Goal: Information Seeking & Learning: Understand process/instructions

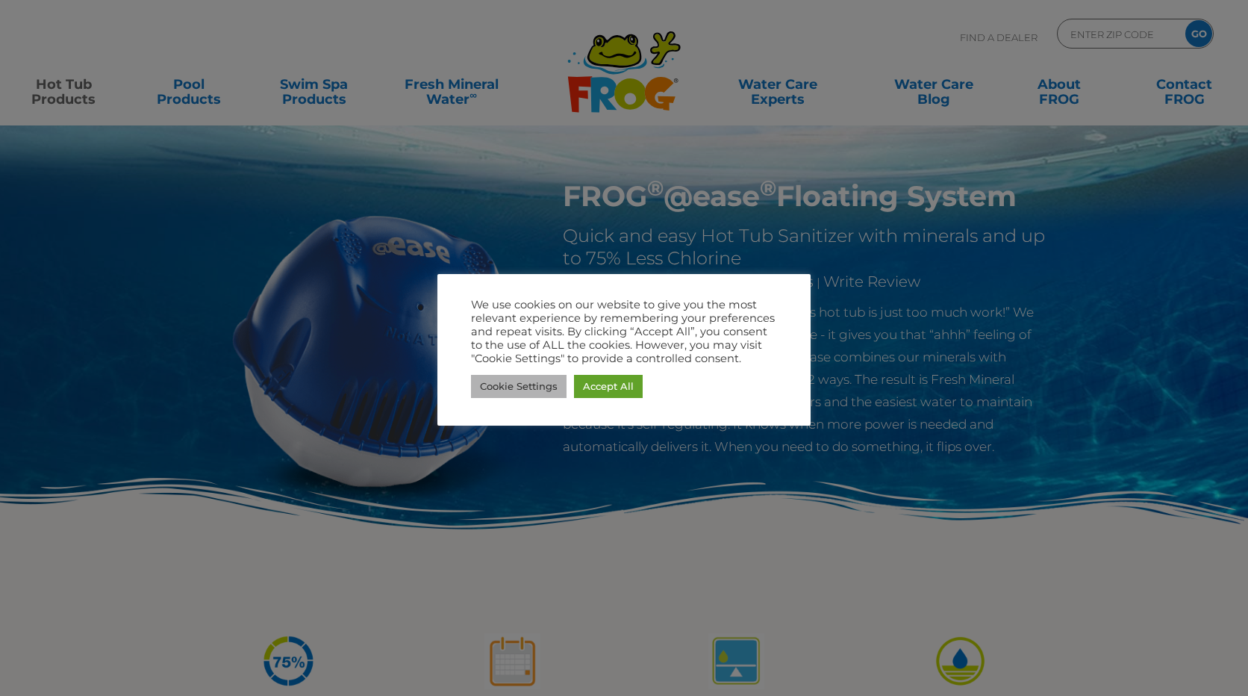
click at [512, 387] on link "Cookie Settings" at bounding box center [519, 386] width 96 height 23
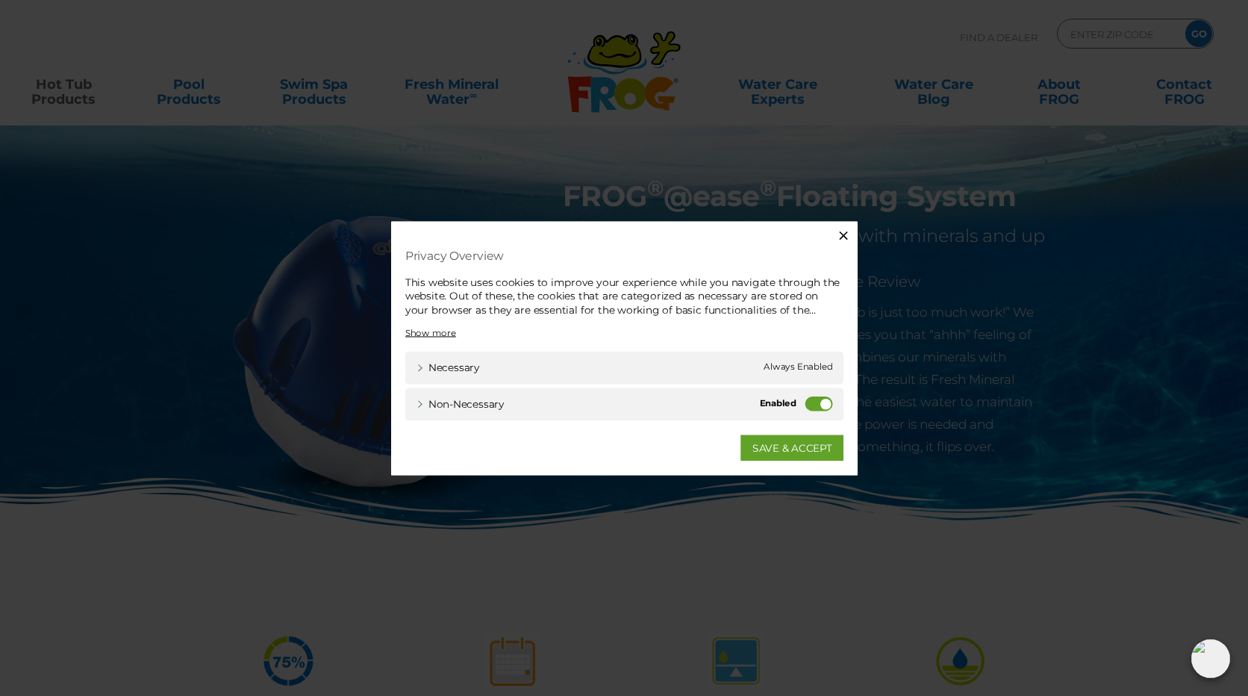
click at [827, 404] on label "Non-necessary" at bounding box center [824, 405] width 28 height 15
click at [0, 0] on input "Non-necessary" at bounding box center [0, 0] width 0 height 0
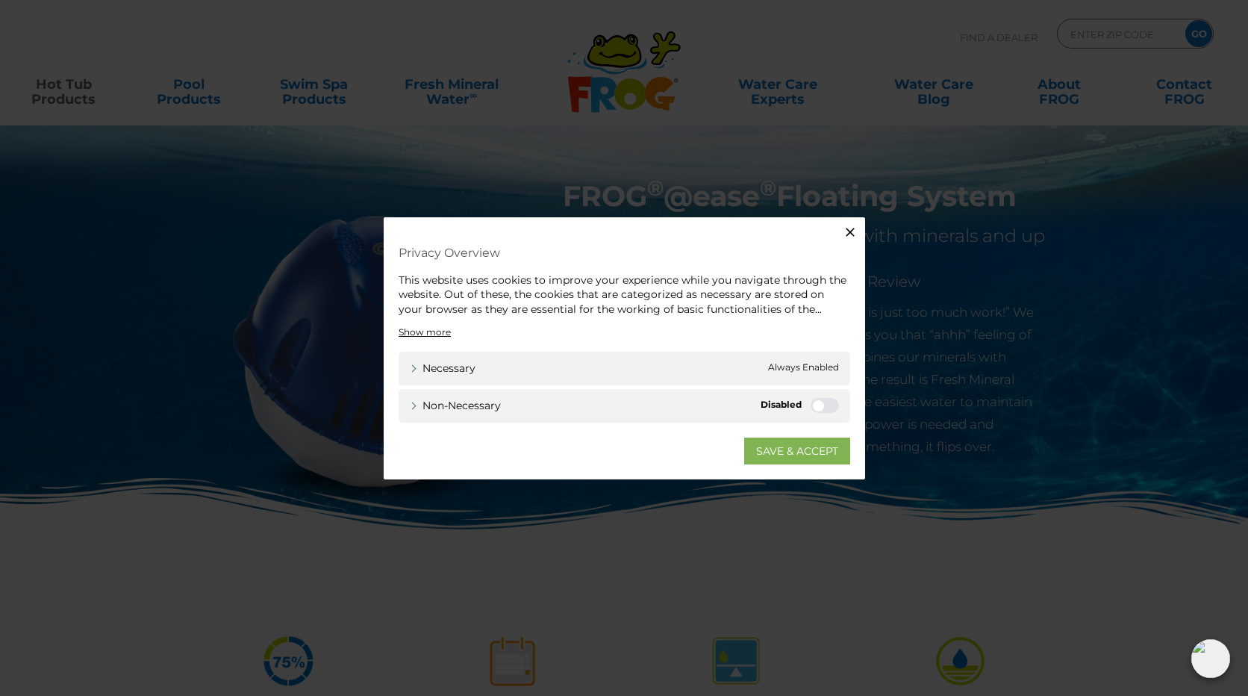
click at [781, 451] on link "SAVE & ACCEPT" at bounding box center [797, 450] width 106 height 27
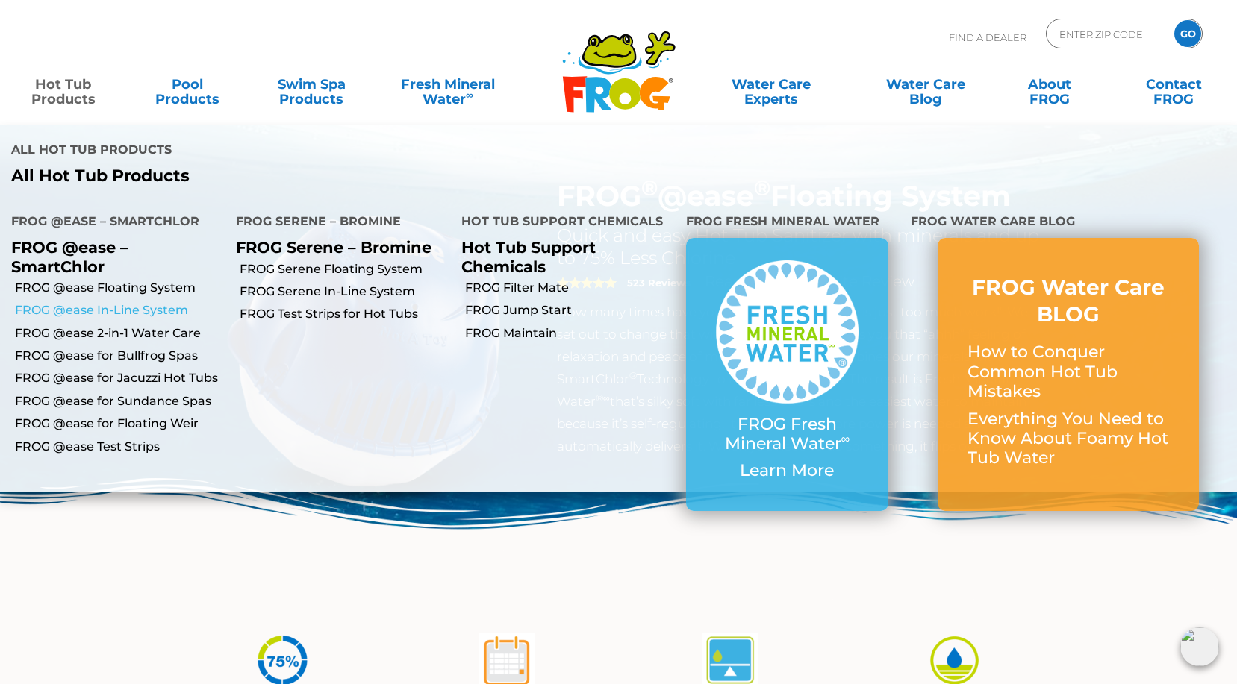
click at [70, 307] on link "FROG @ease In-Line System" at bounding box center [120, 310] width 210 height 16
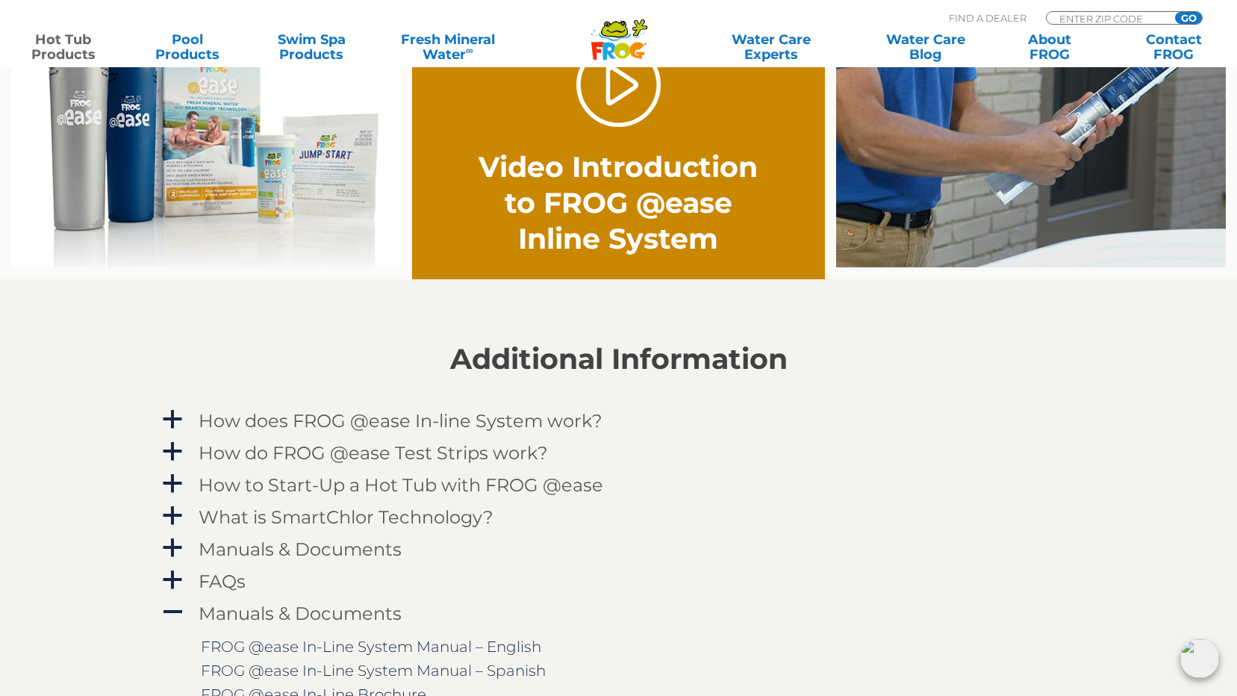
scroll to position [1269, 0]
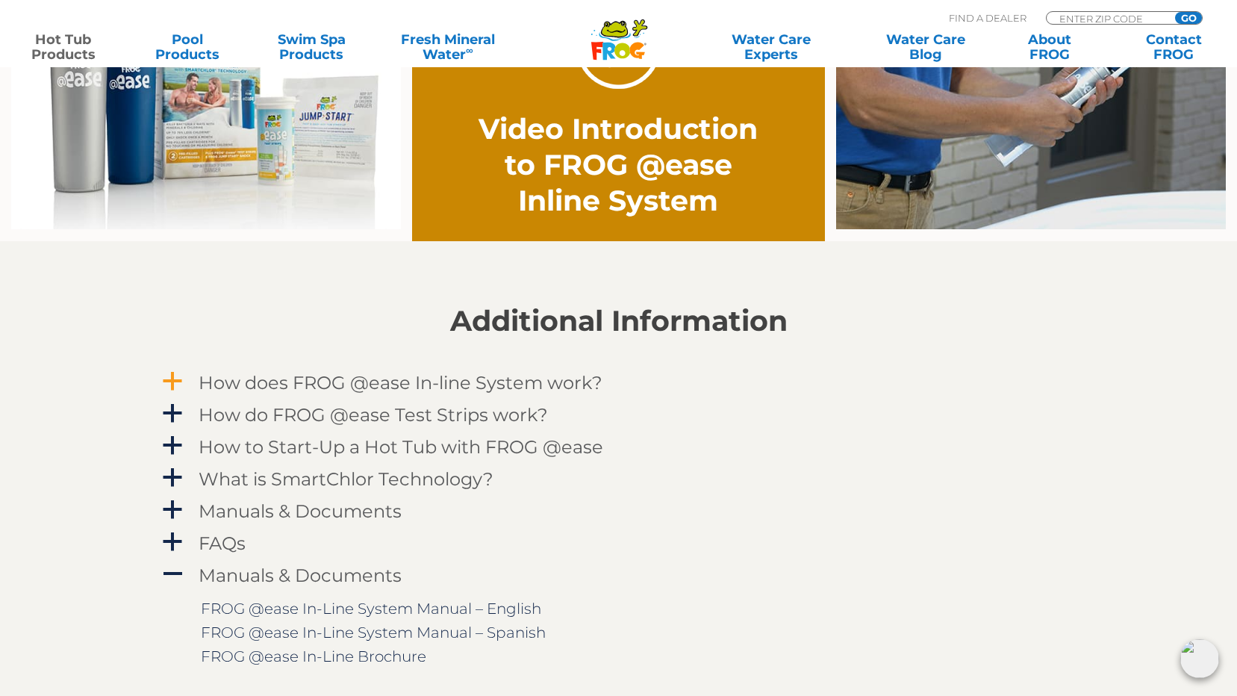
click at [177, 379] on span "a" at bounding box center [172, 381] width 22 height 22
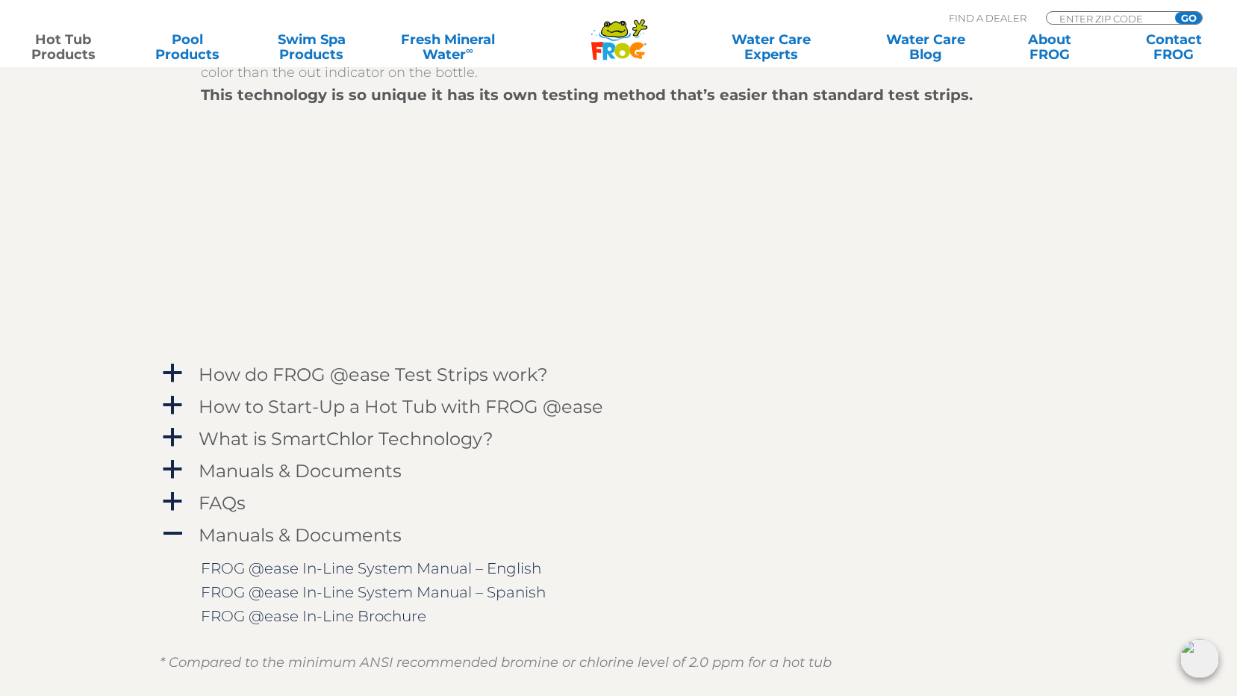
scroll to position [1716, 0]
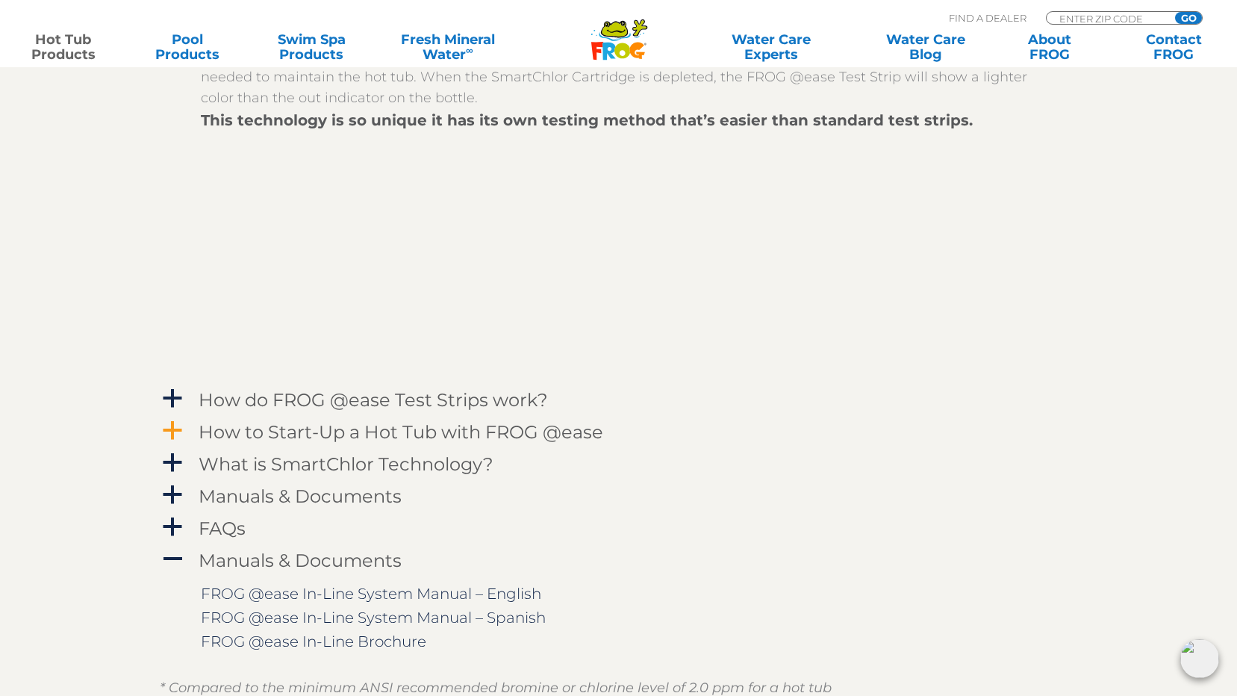
click at [173, 425] on span "a" at bounding box center [172, 430] width 22 height 22
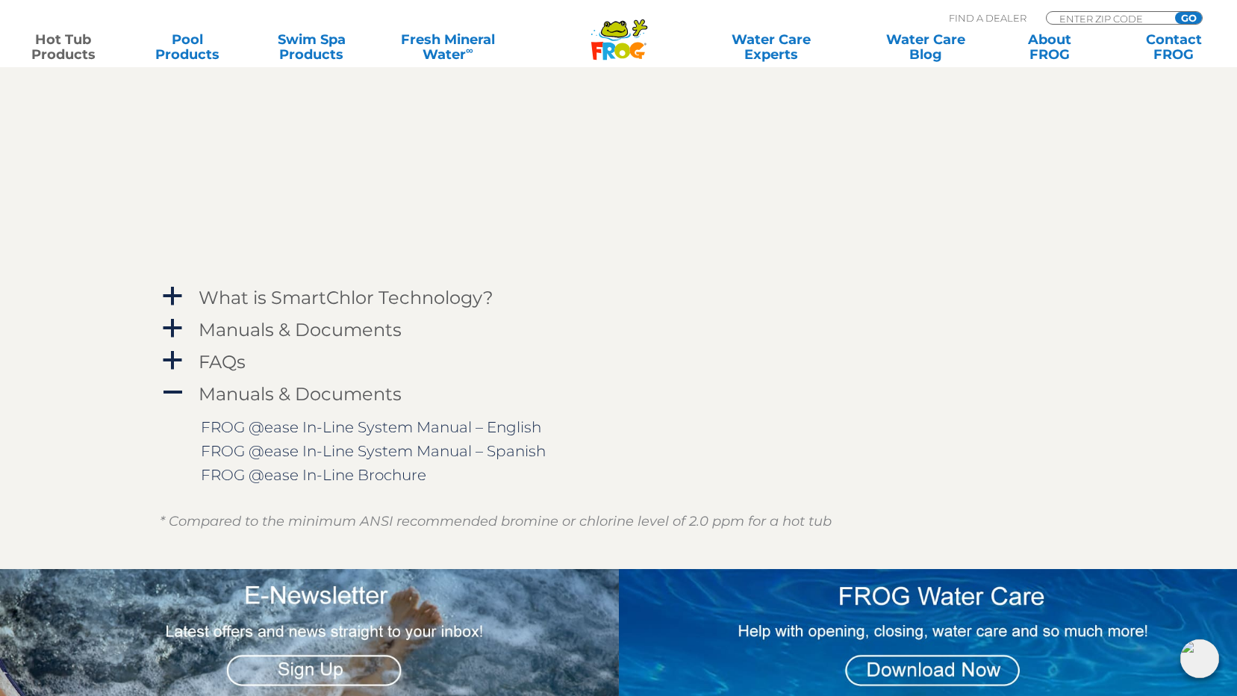
scroll to position [2164, 0]
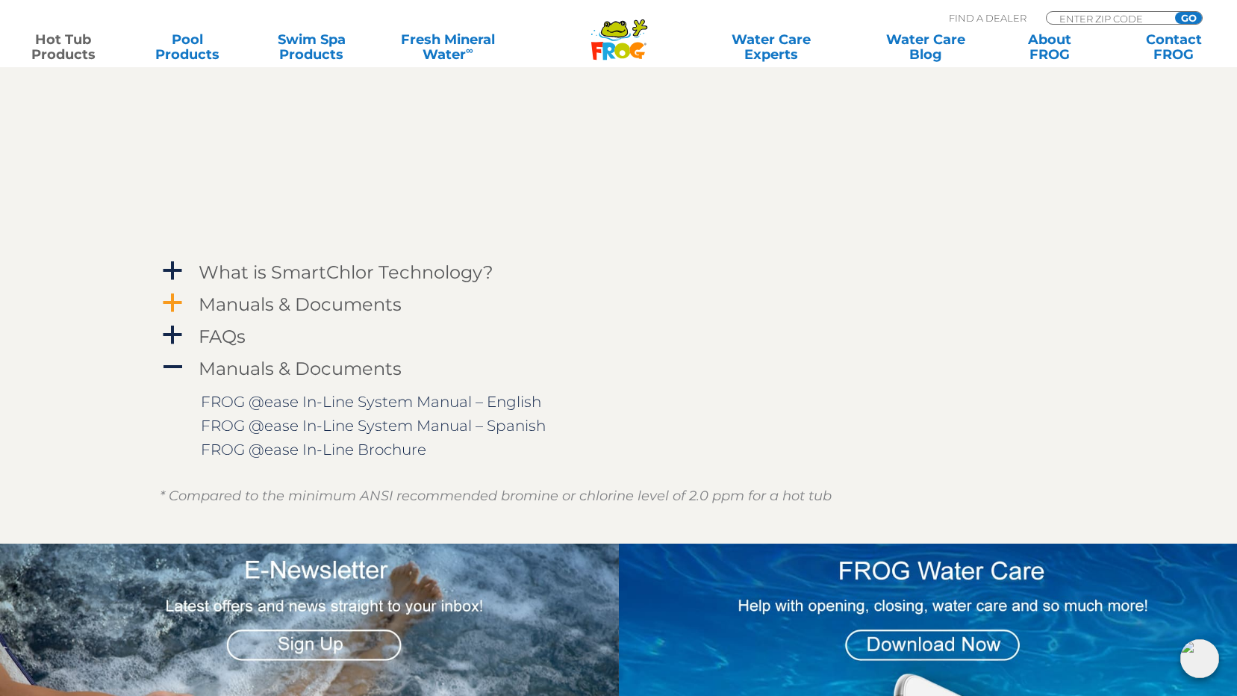
click at [166, 299] on span "a" at bounding box center [172, 303] width 22 height 22
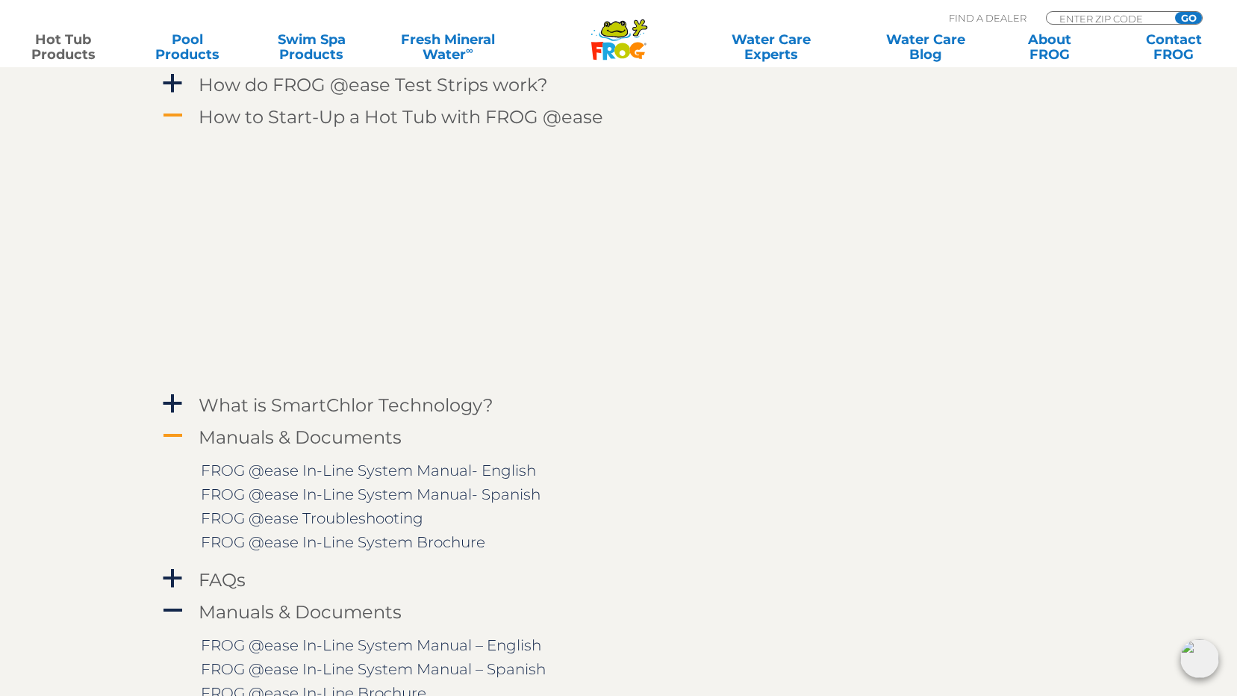
scroll to position [2015, 0]
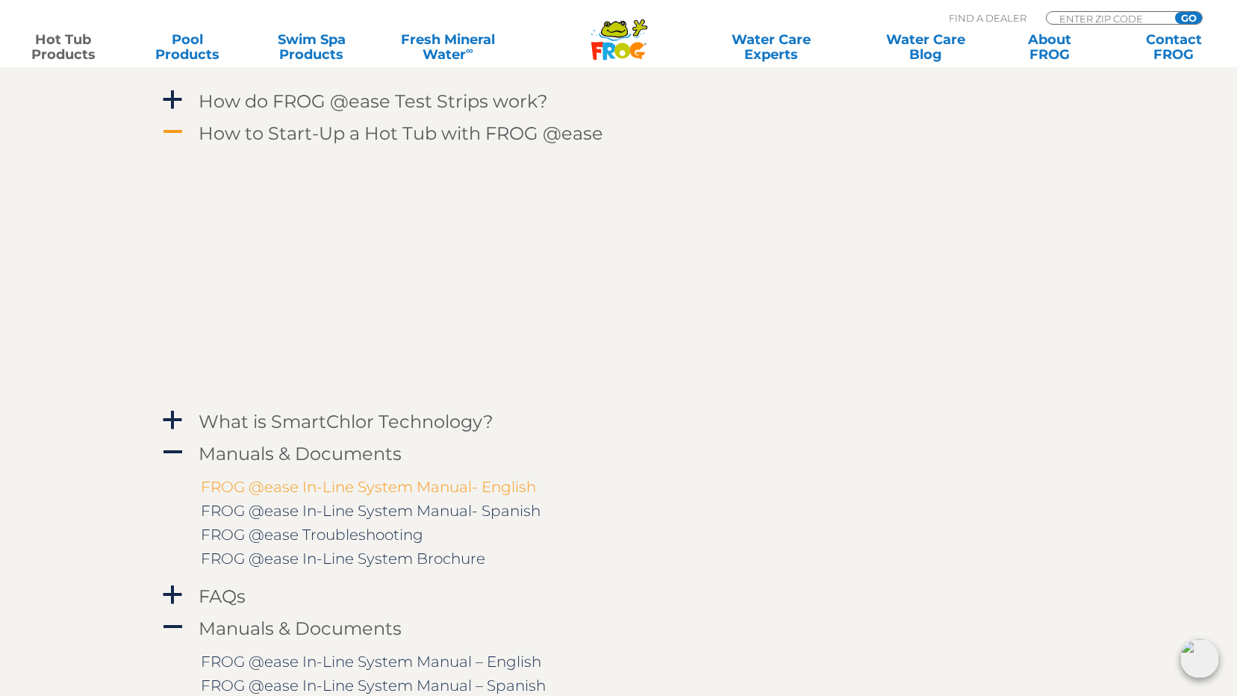
click at [347, 489] on link "FROG @ease In-Line System Manual- English" at bounding box center [368, 487] width 335 height 18
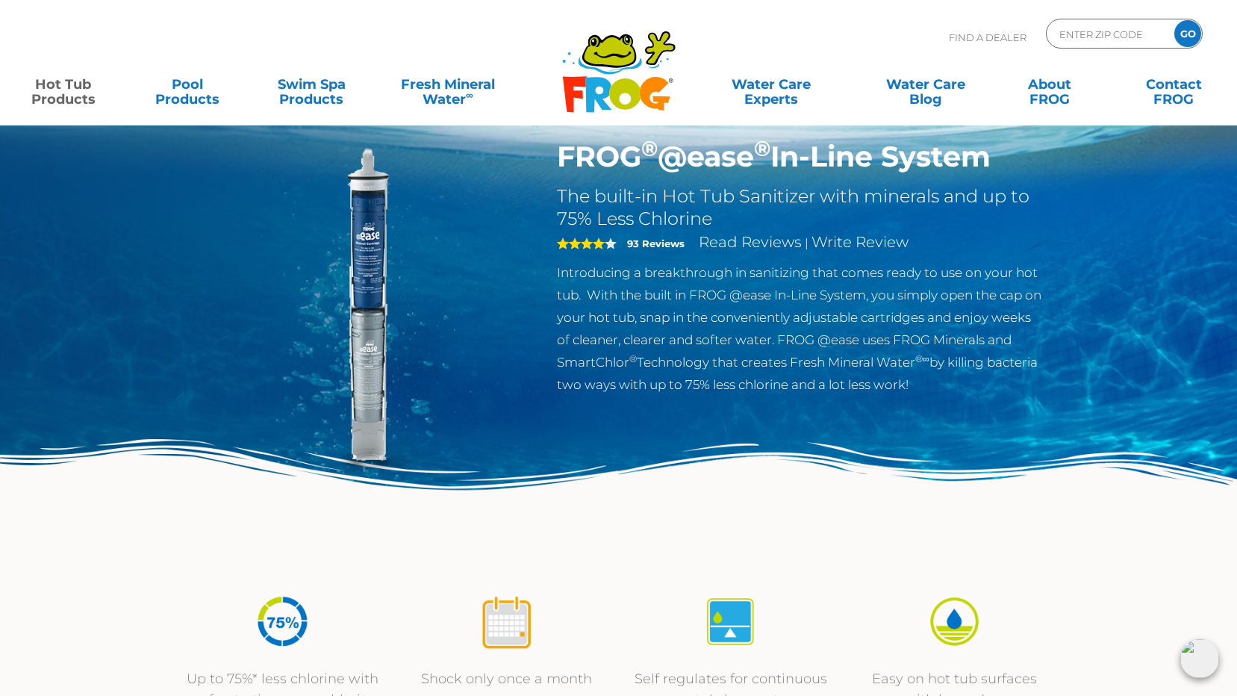
scroll to position [0, 0]
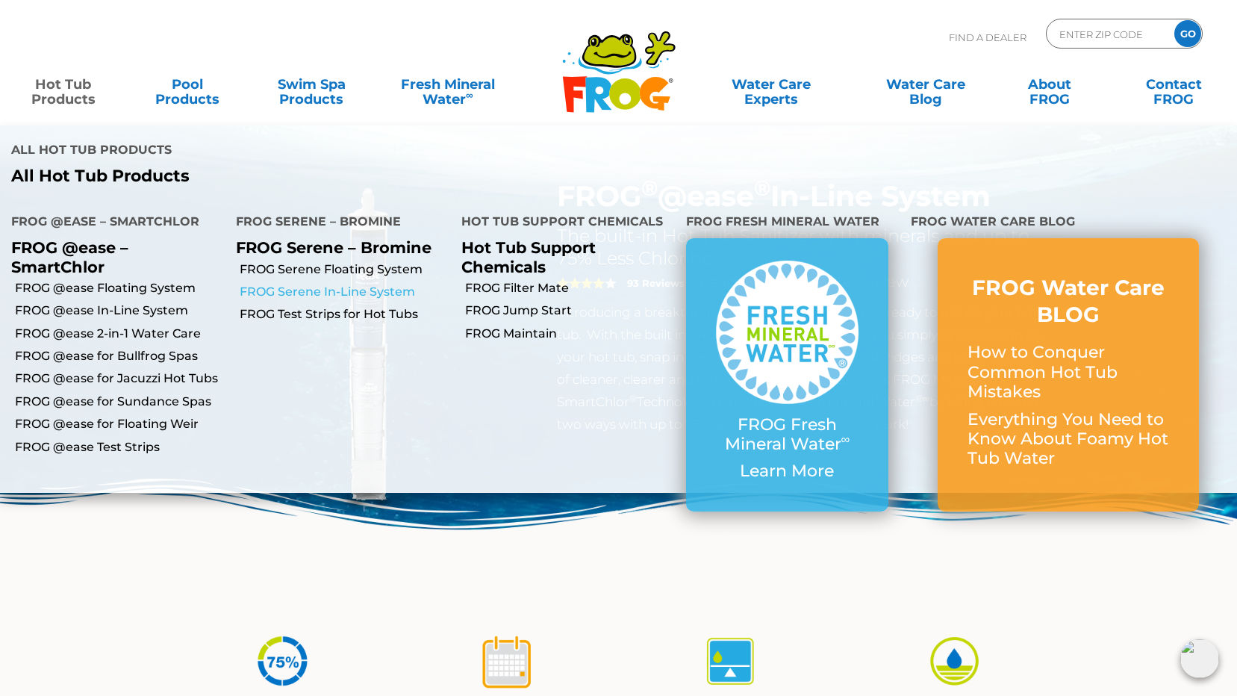
click at [294, 288] on link "FROG Serene In-Line System" at bounding box center [345, 292] width 210 height 16
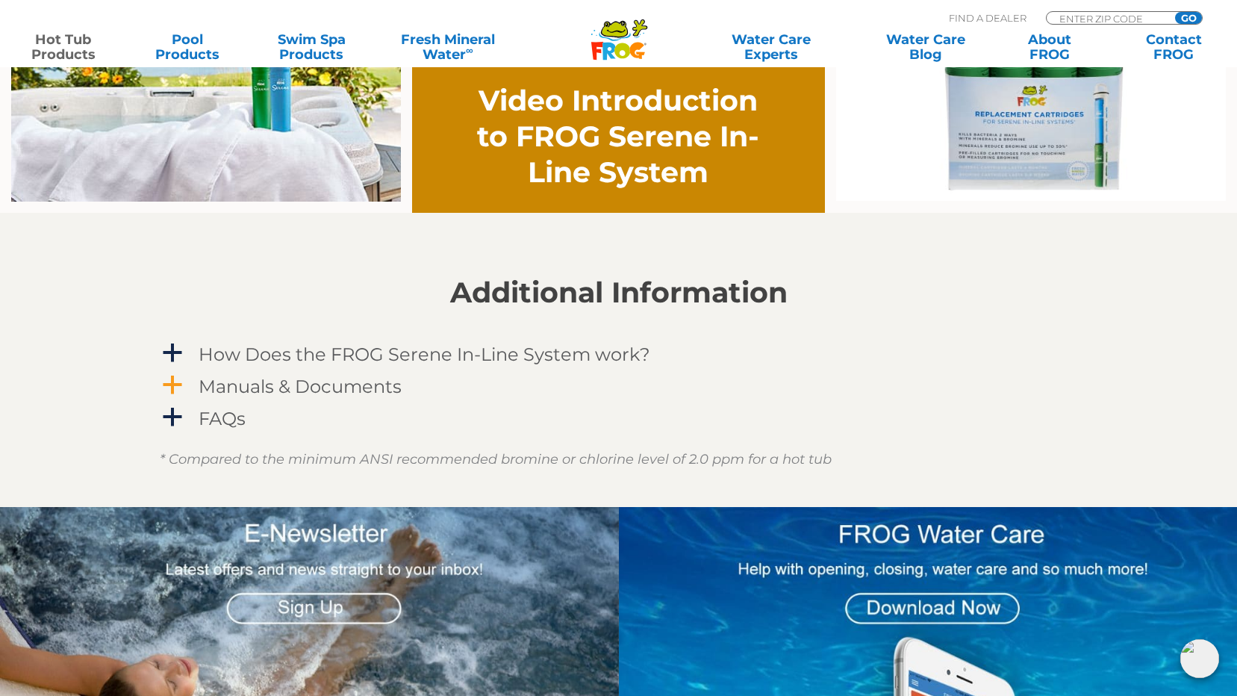
scroll to position [1194, 0]
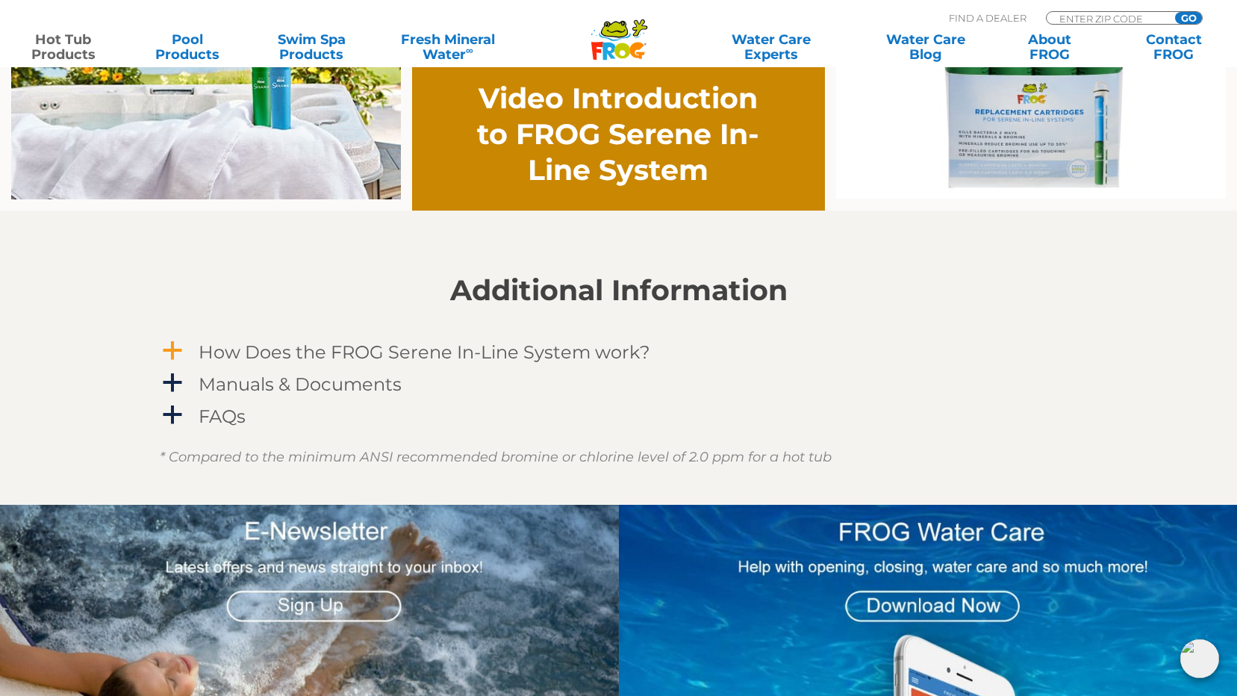
click at [170, 346] on span "a" at bounding box center [172, 351] width 22 height 22
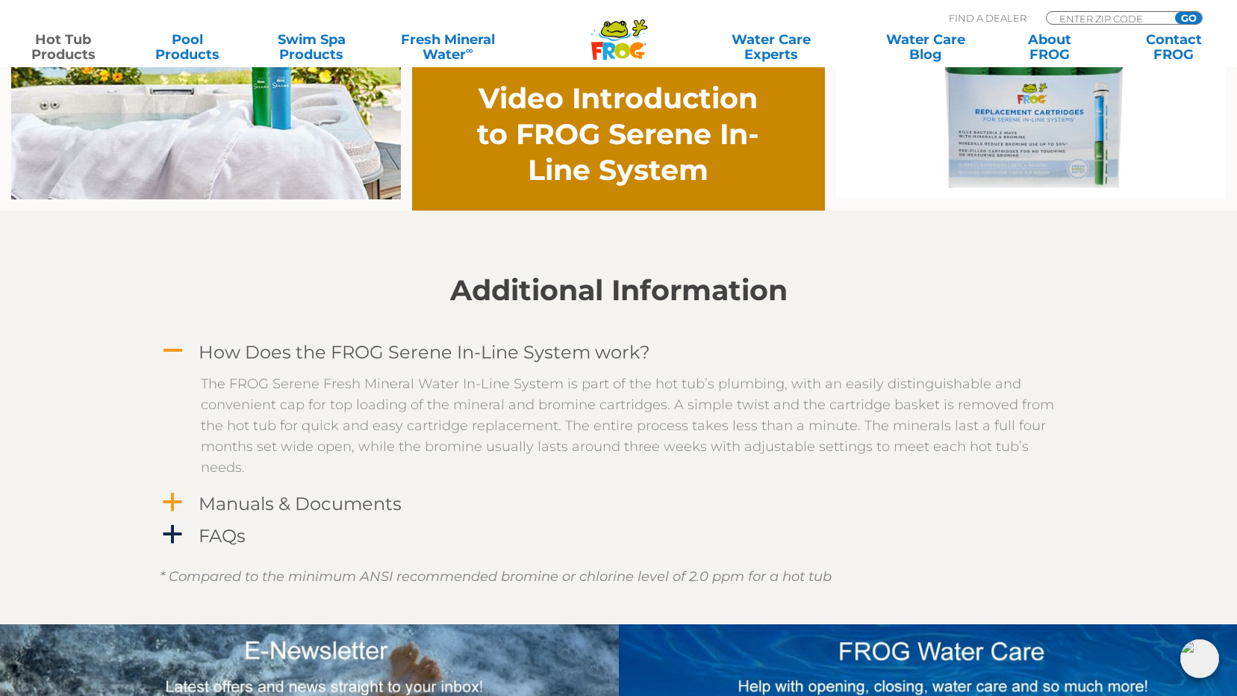
click at [169, 499] on span "a" at bounding box center [172, 502] width 22 height 22
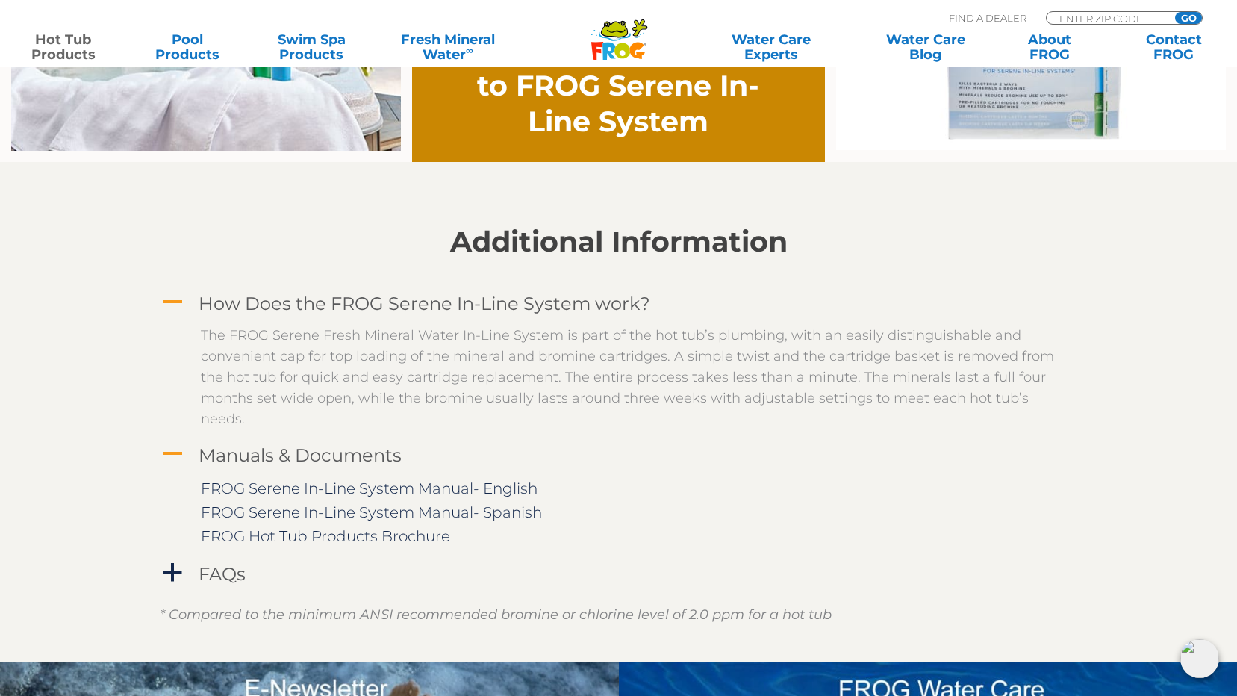
scroll to position [1269, 0]
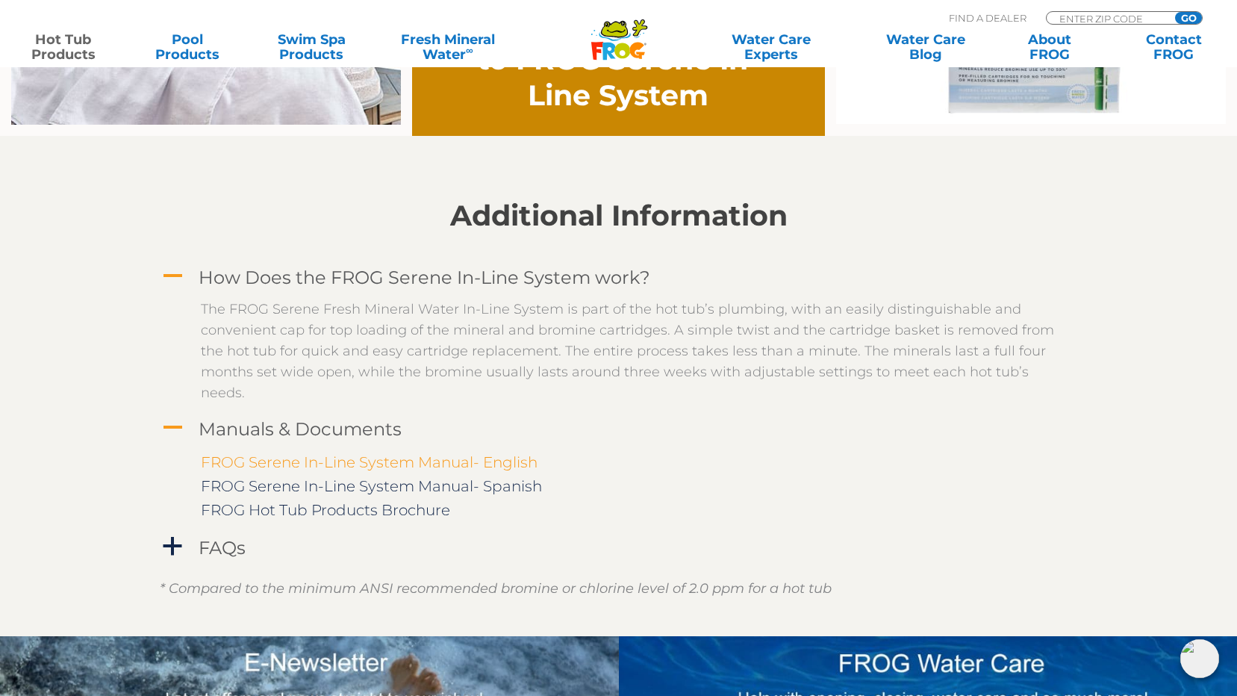
click at [280, 457] on link "FROG Serene In-Line System Manual- English" at bounding box center [369, 462] width 337 height 18
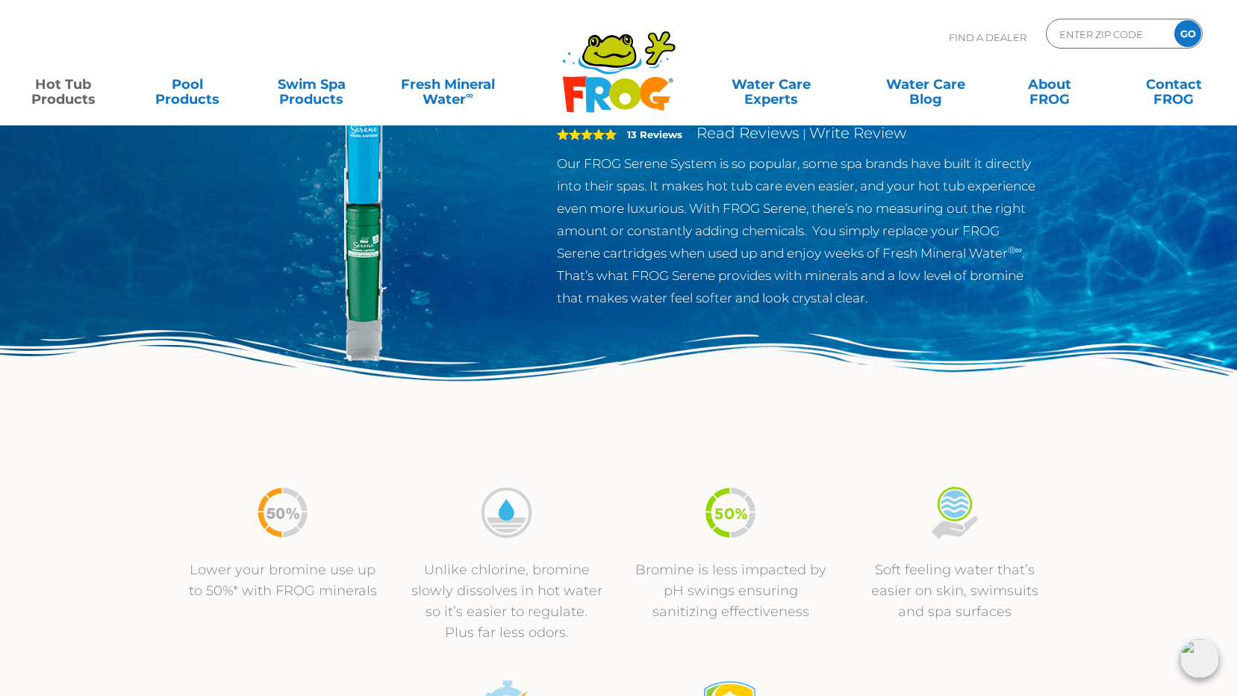
scroll to position [0, 0]
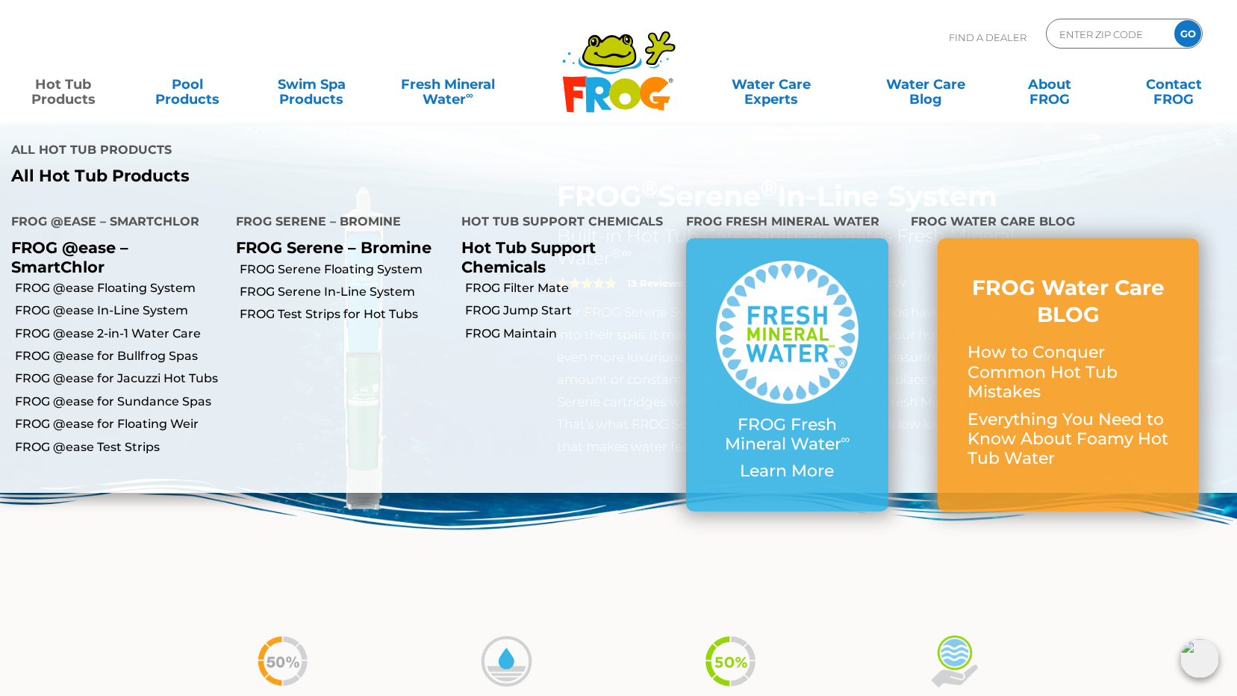
click at [95, 177] on p "All Hot Tub Products" at bounding box center [309, 175] width 596 height 19
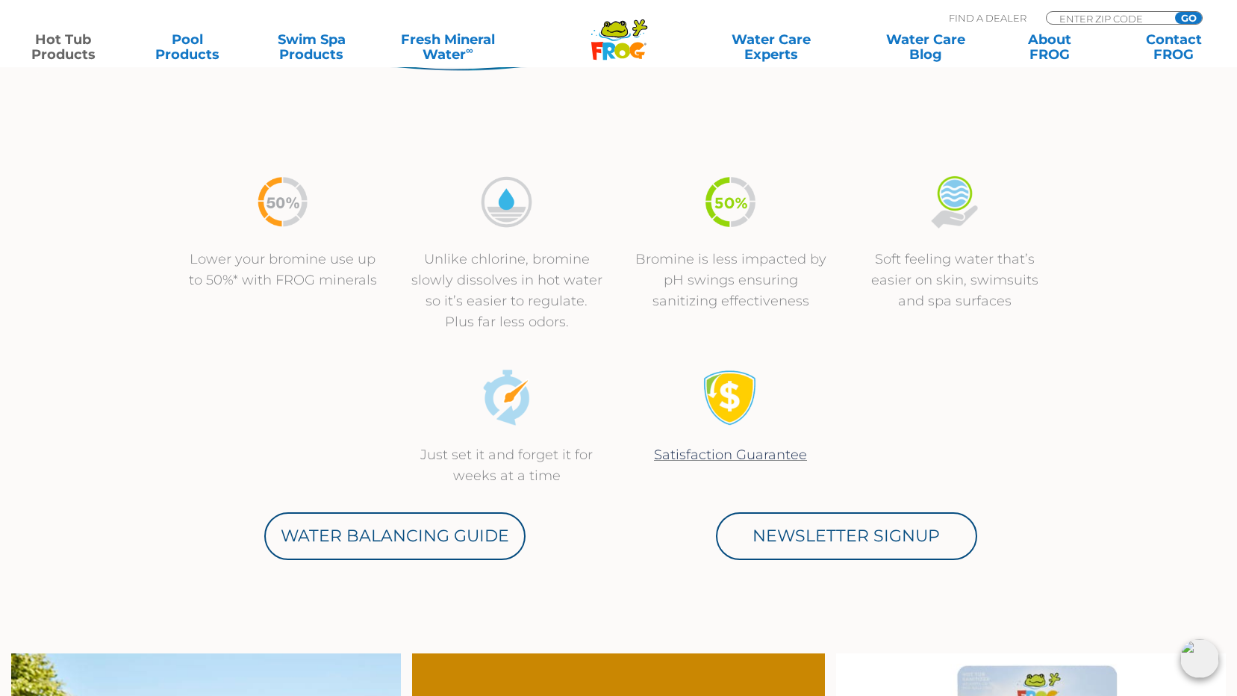
scroll to position [578, 0]
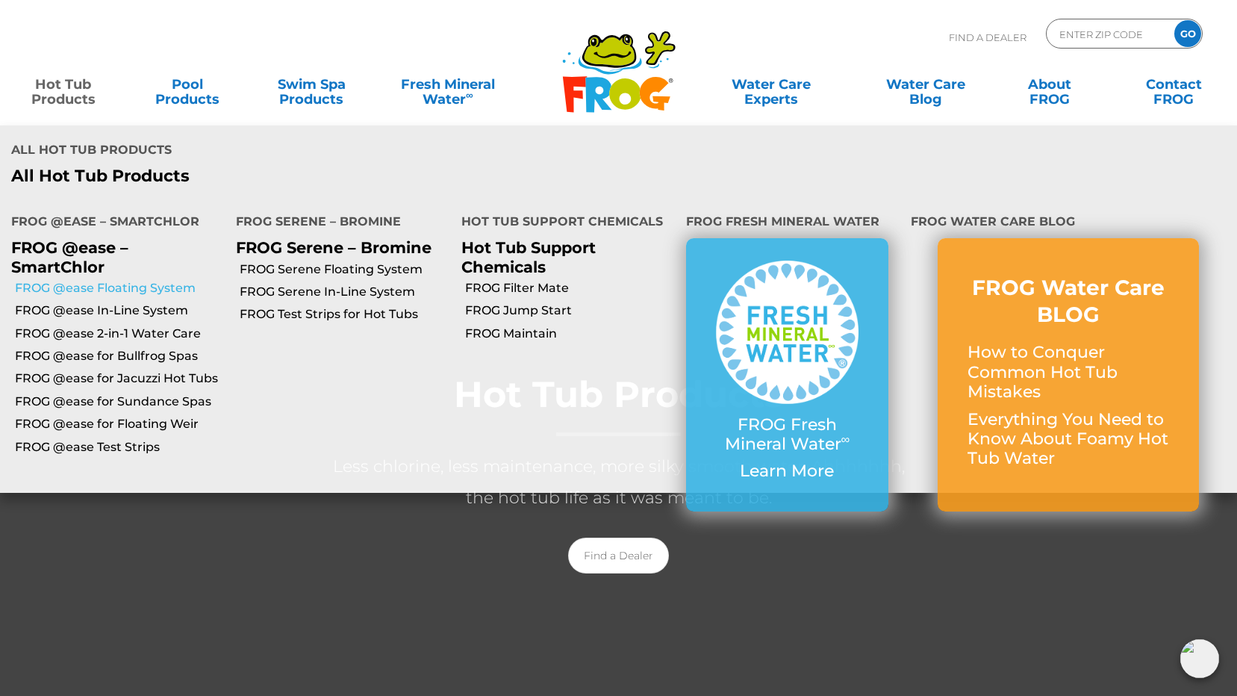
click at [107, 288] on link "FROG @ease Floating System" at bounding box center [120, 288] width 210 height 16
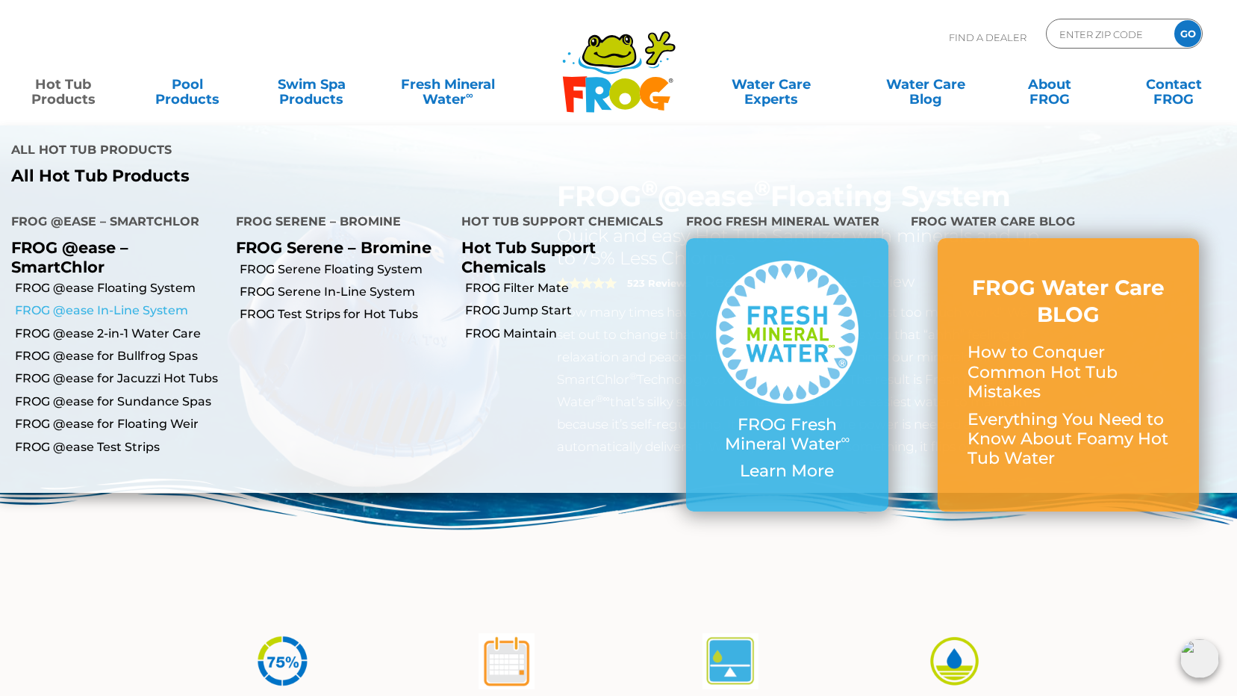
click at [84, 306] on link "FROG @ease In-Line System" at bounding box center [120, 310] width 210 height 16
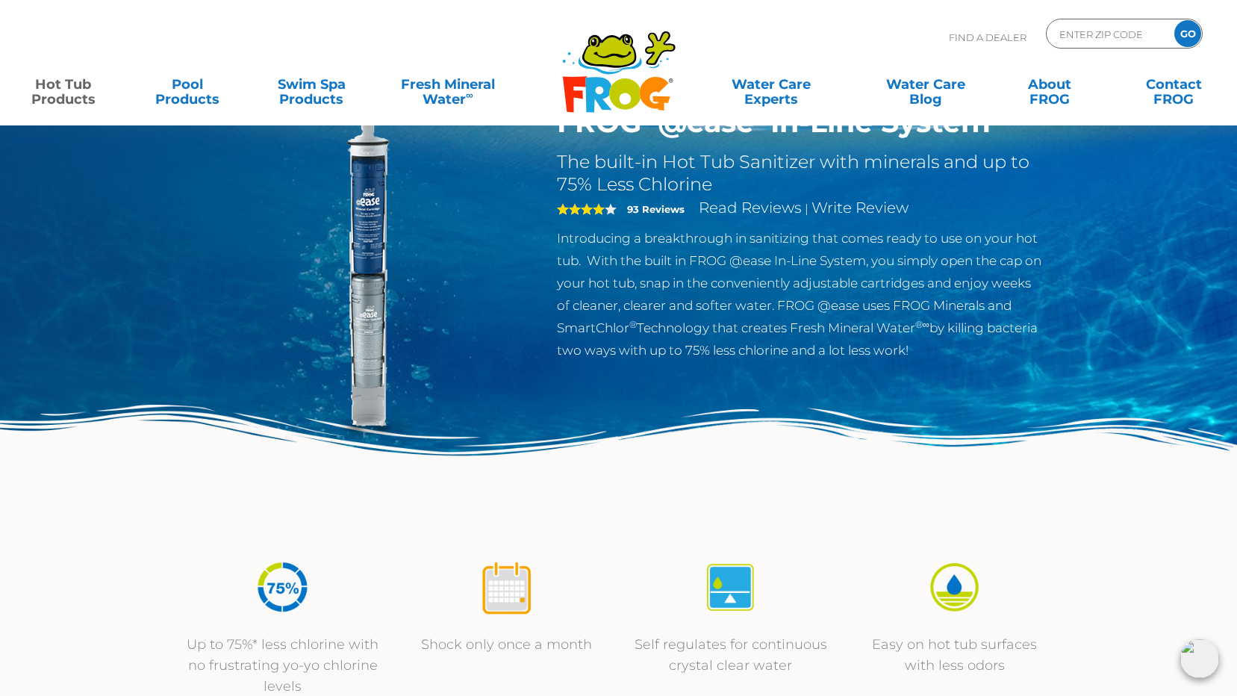
scroll to position [75, 0]
click at [612, 93] on icon at bounding box center [624, 93] width 31 height 31
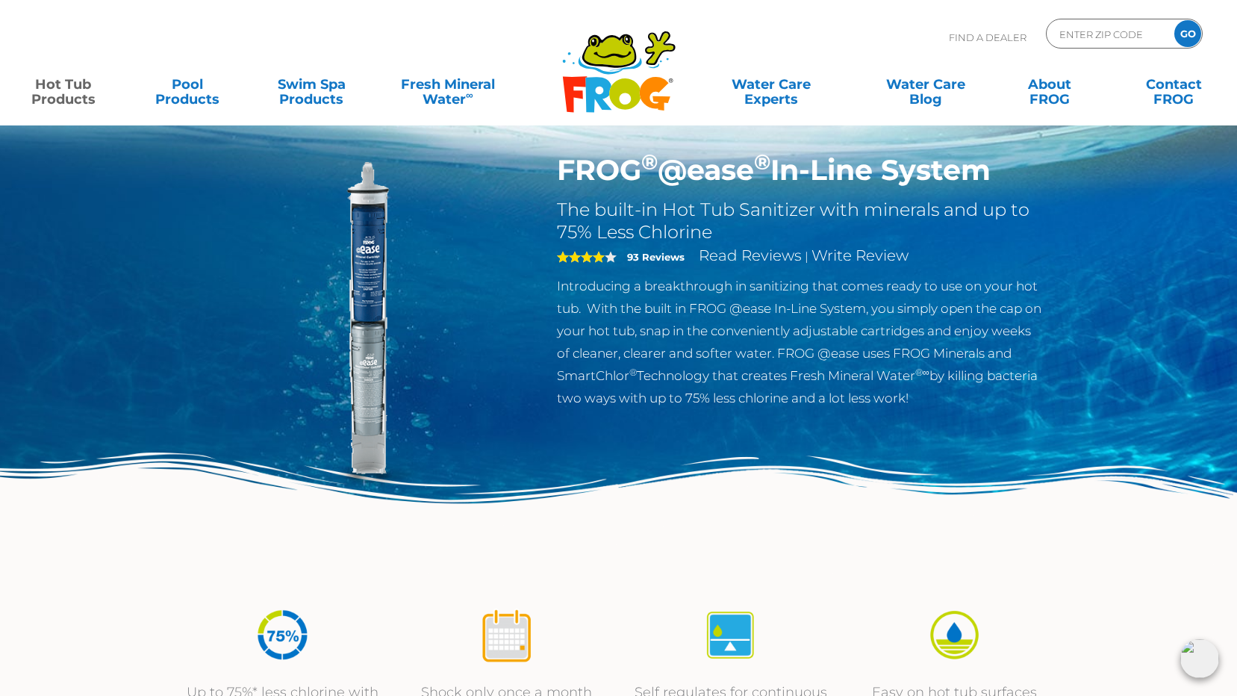
scroll to position [0, 0]
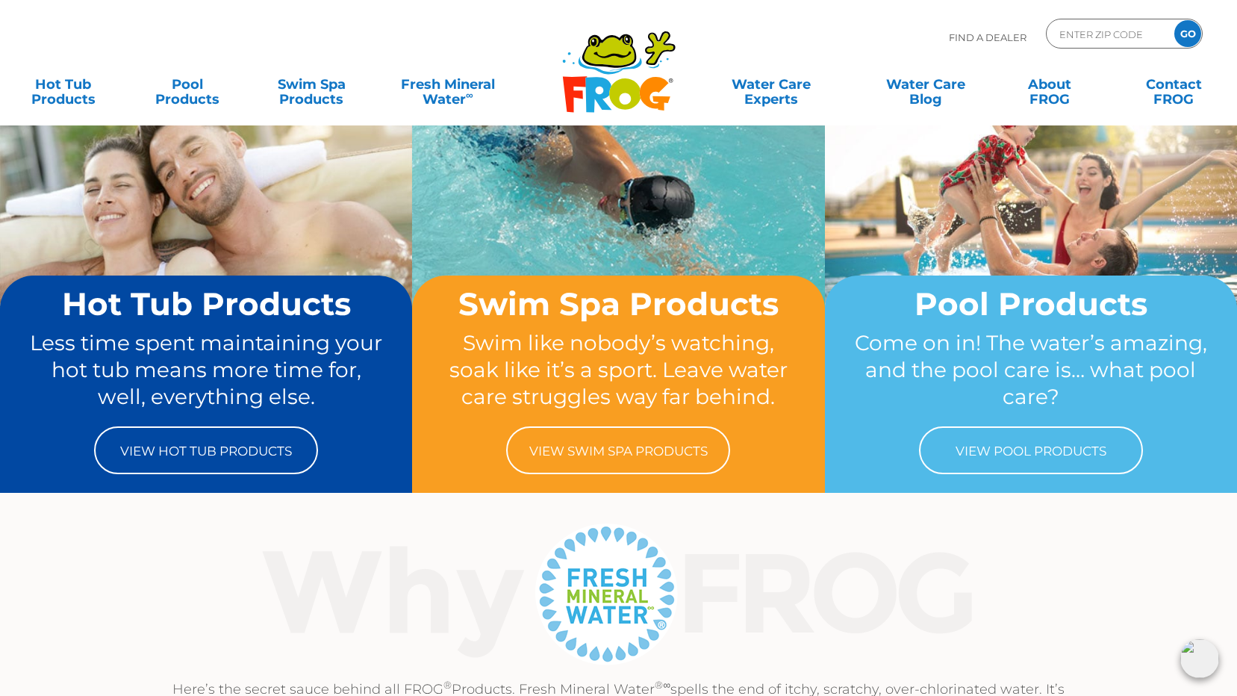
scroll to position [75, 0]
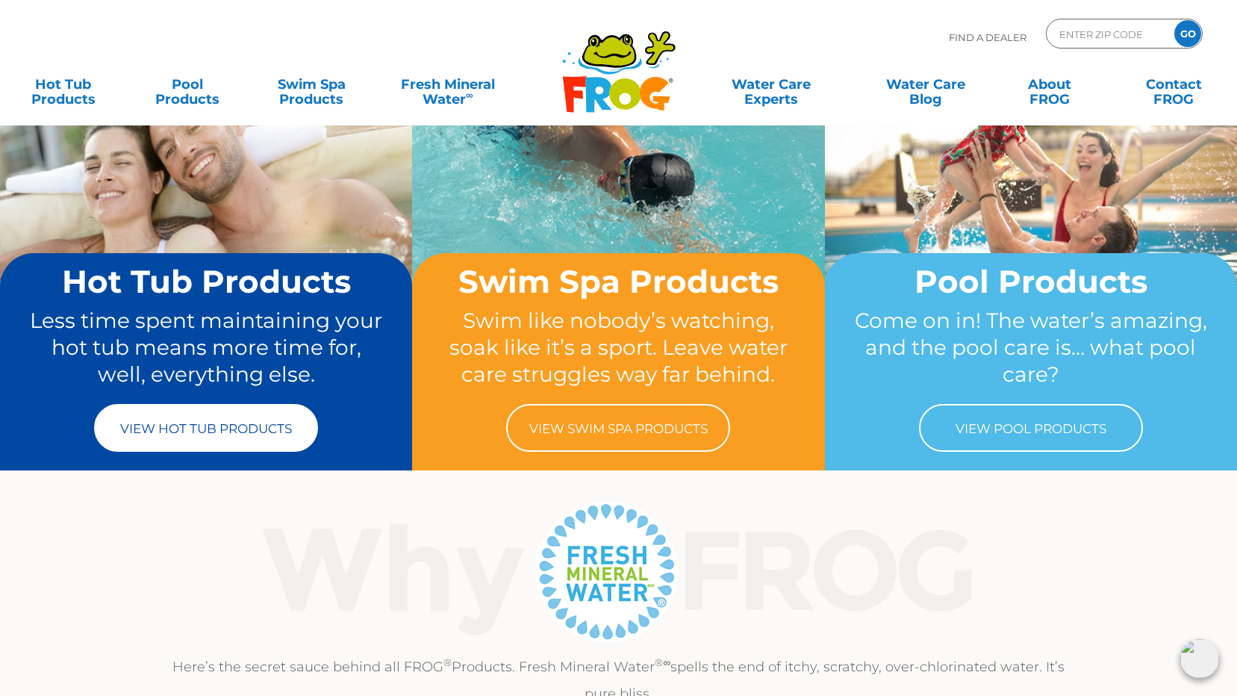
click at [175, 421] on link "View Hot Tub Products" at bounding box center [206, 428] width 224 height 48
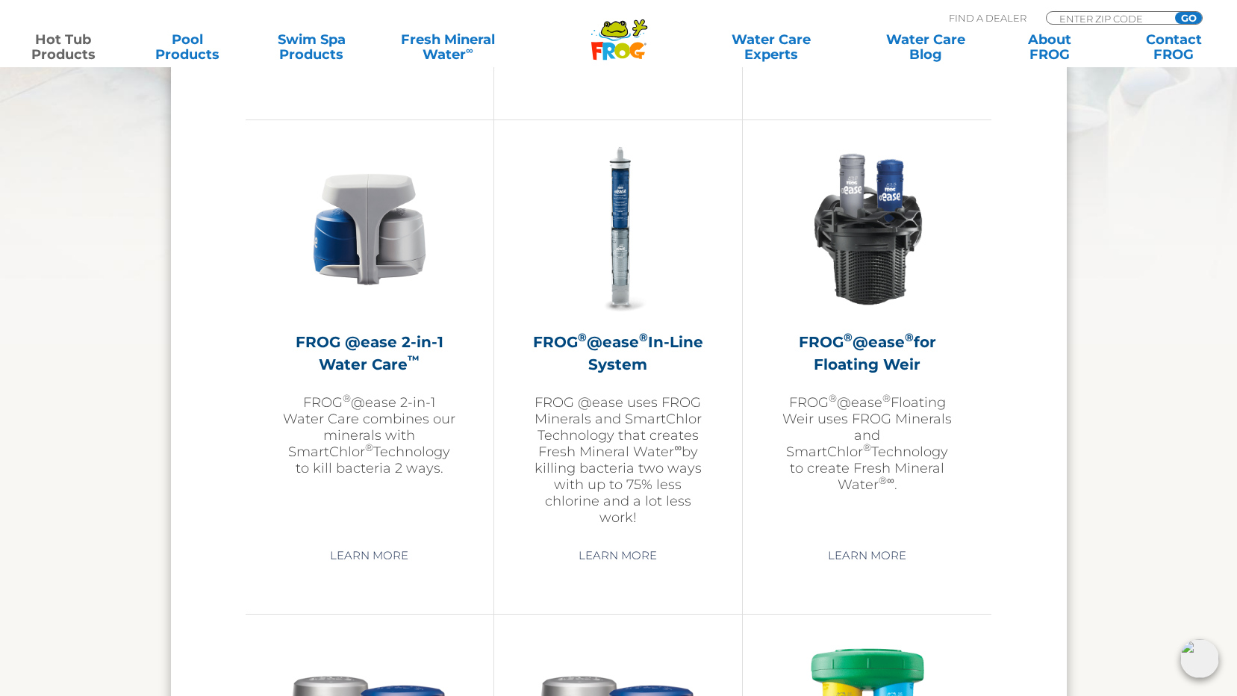
scroll to position [2090, 0]
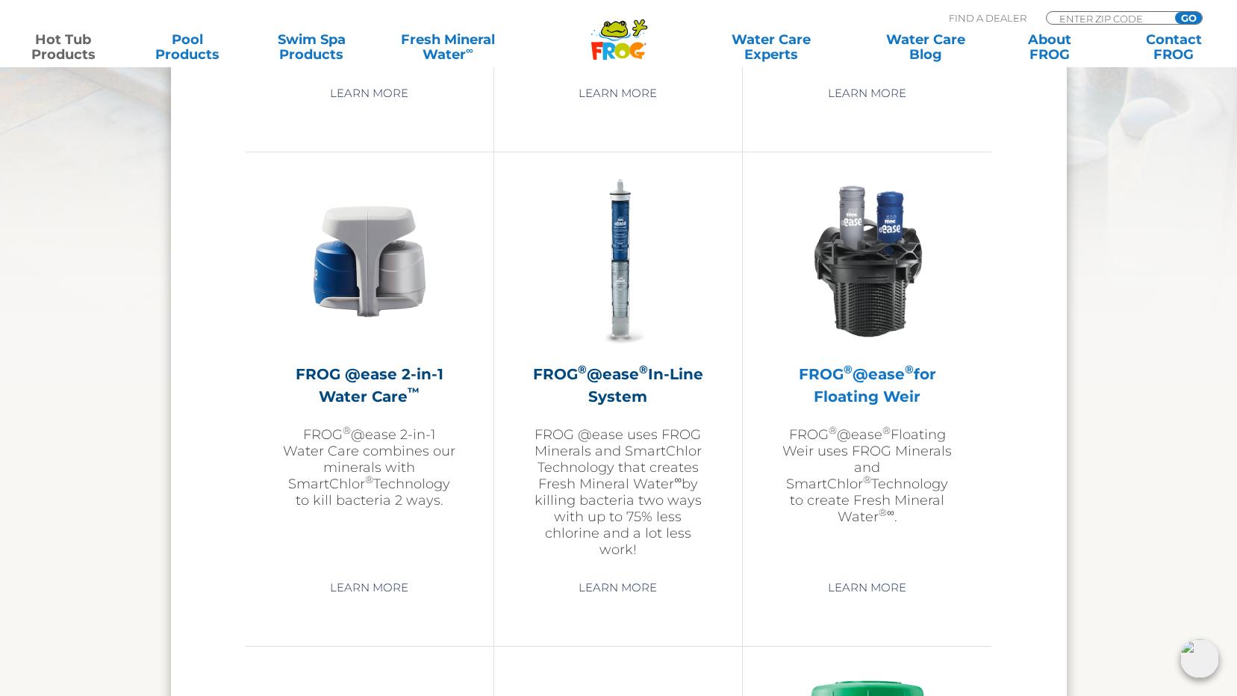
click at [875, 309] on img at bounding box center [867, 261] width 173 height 173
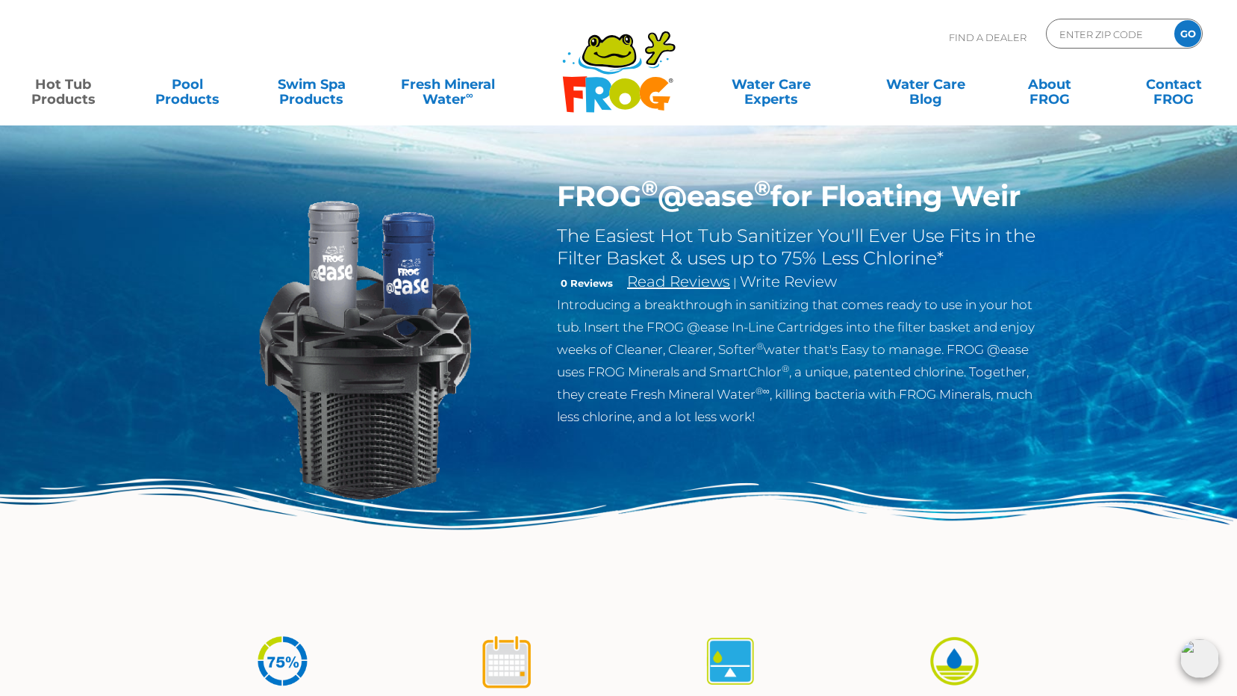
click at [687, 285] on link "Read Reviews" at bounding box center [678, 281] width 103 height 18
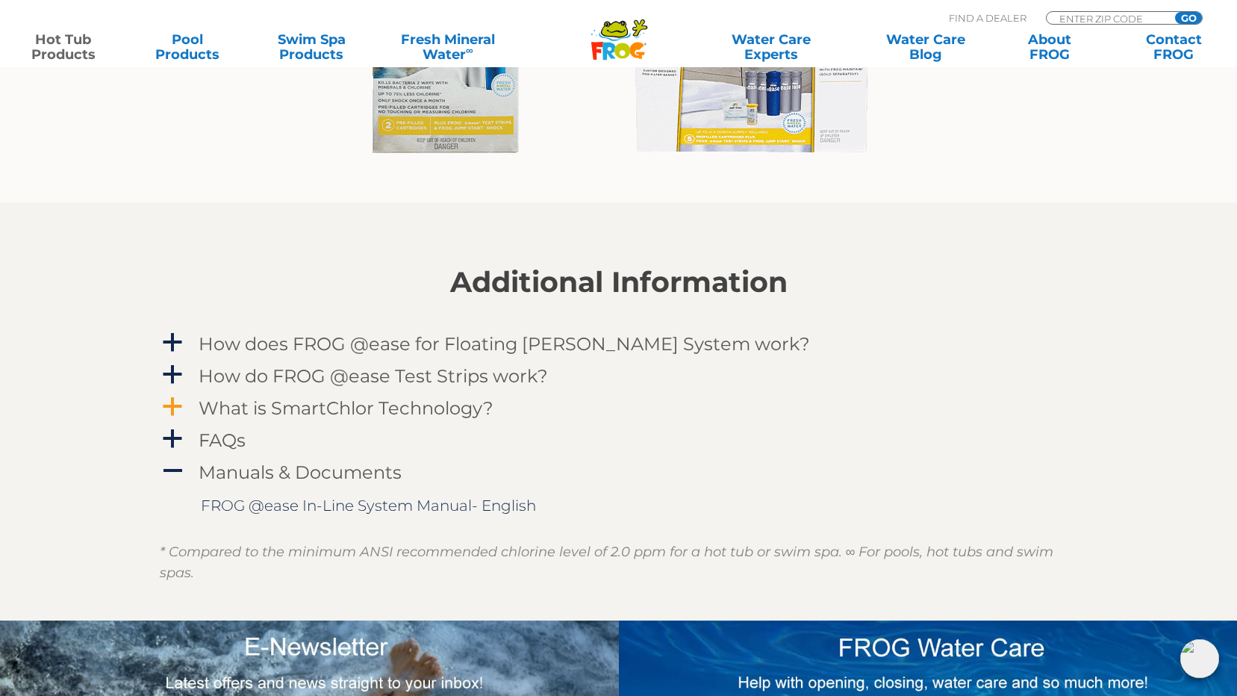
scroll to position [1410, 0]
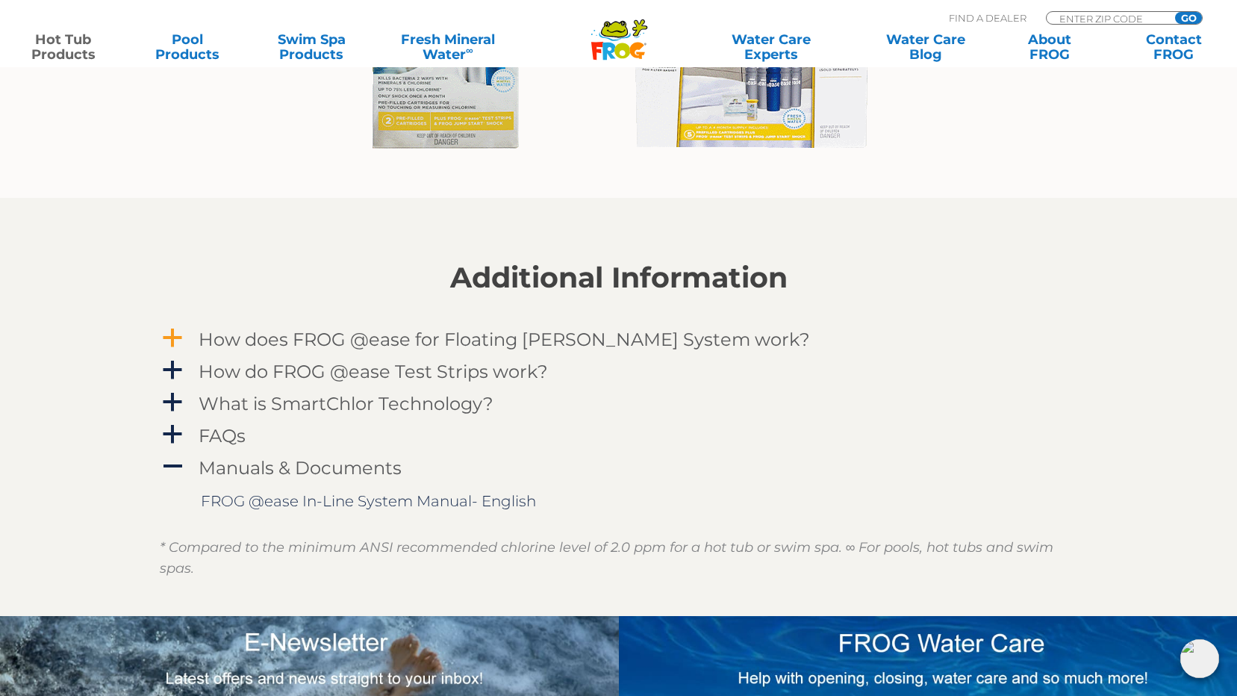
click at [178, 339] on span "a" at bounding box center [172, 338] width 22 height 22
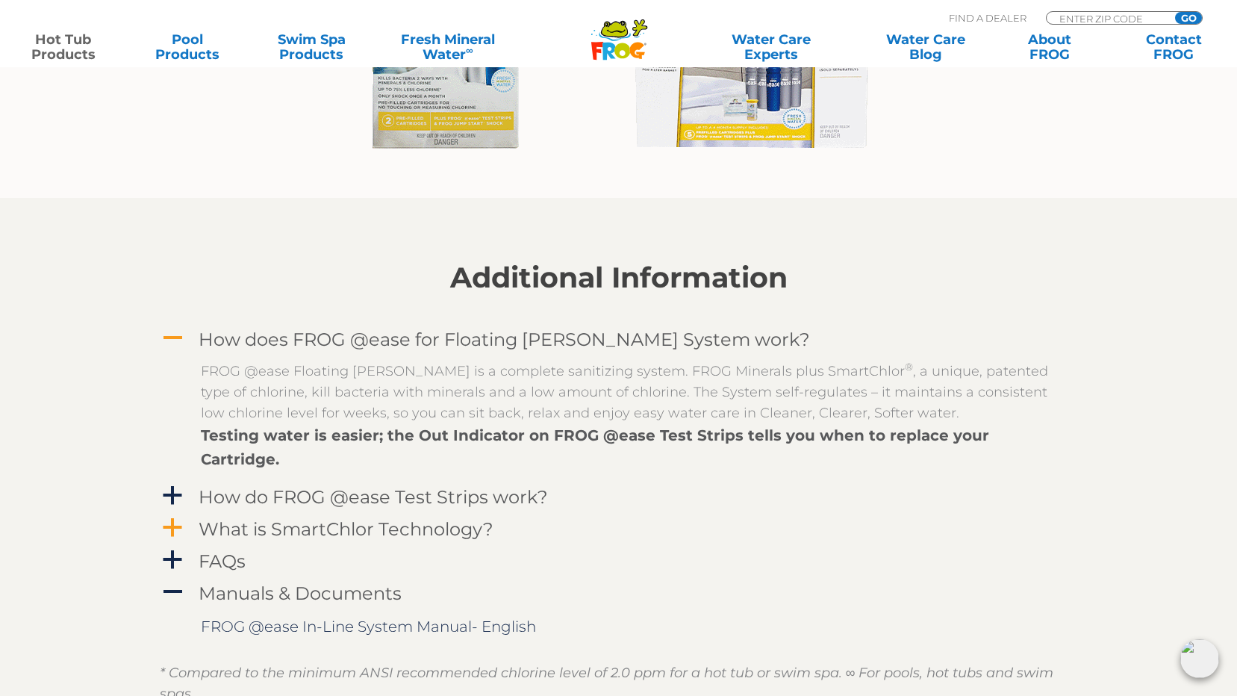
click at [166, 516] on span "a" at bounding box center [172, 527] width 22 height 22
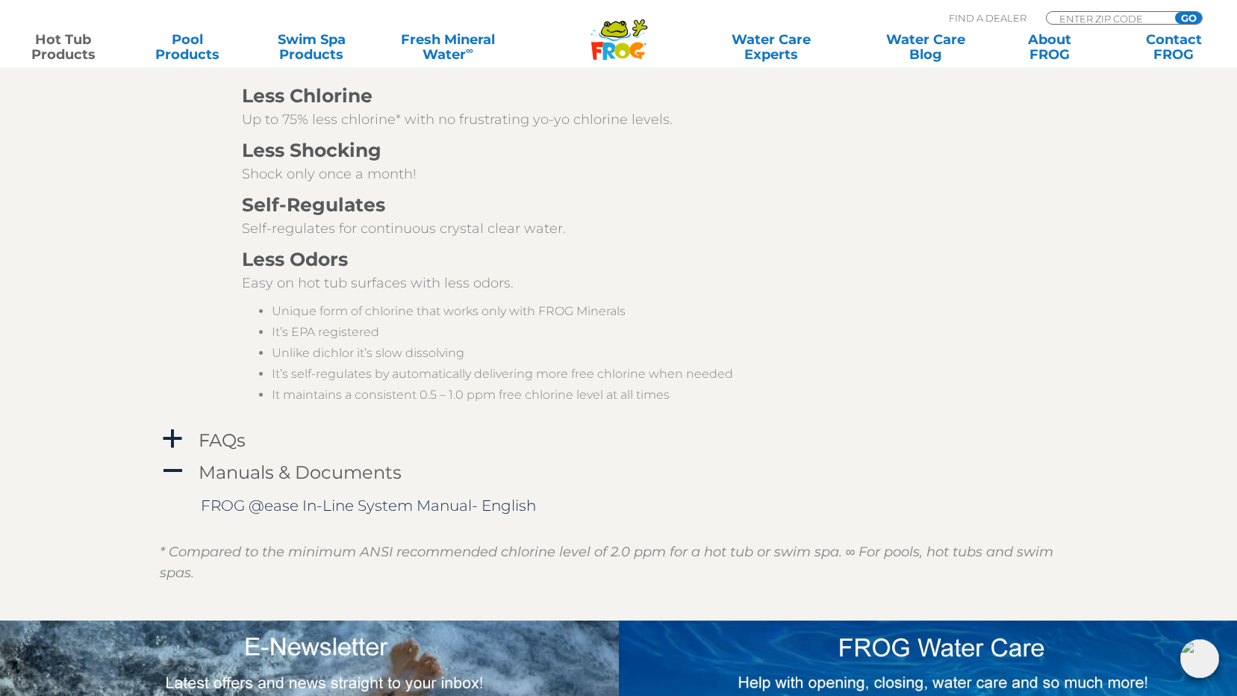
scroll to position [2156, 0]
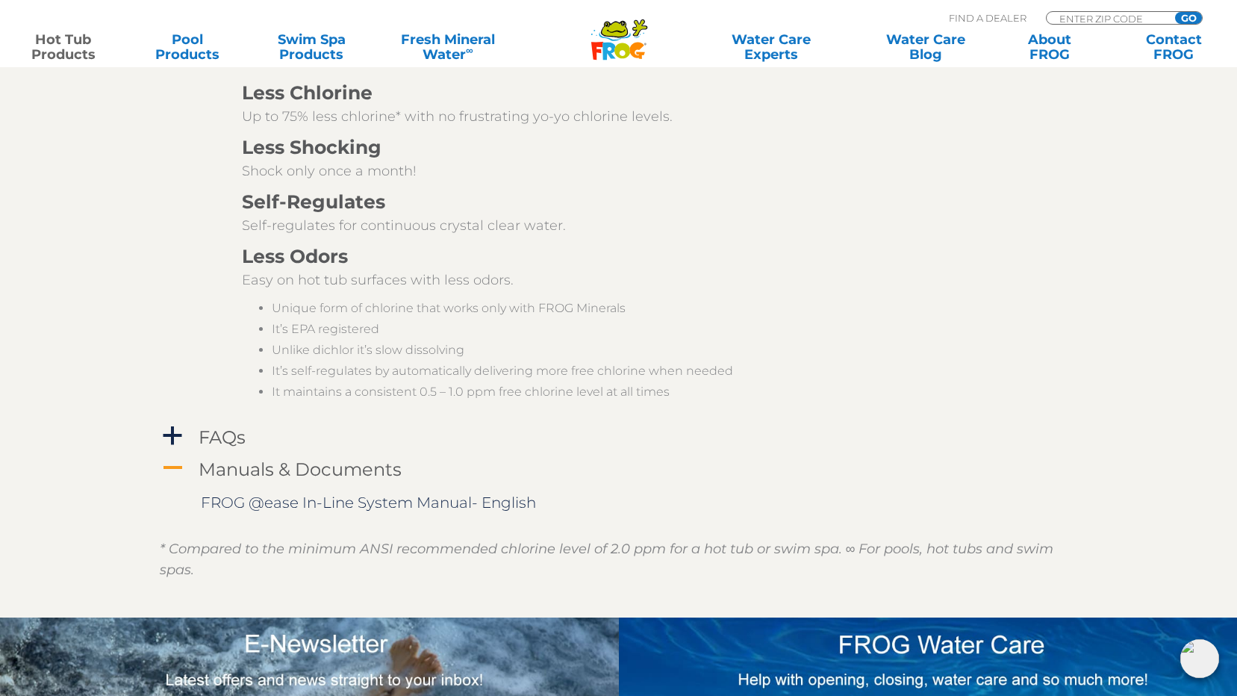
click at [234, 459] on h4 "Manuals & Documents" at bounding box center [300, 469] width 203 height 20
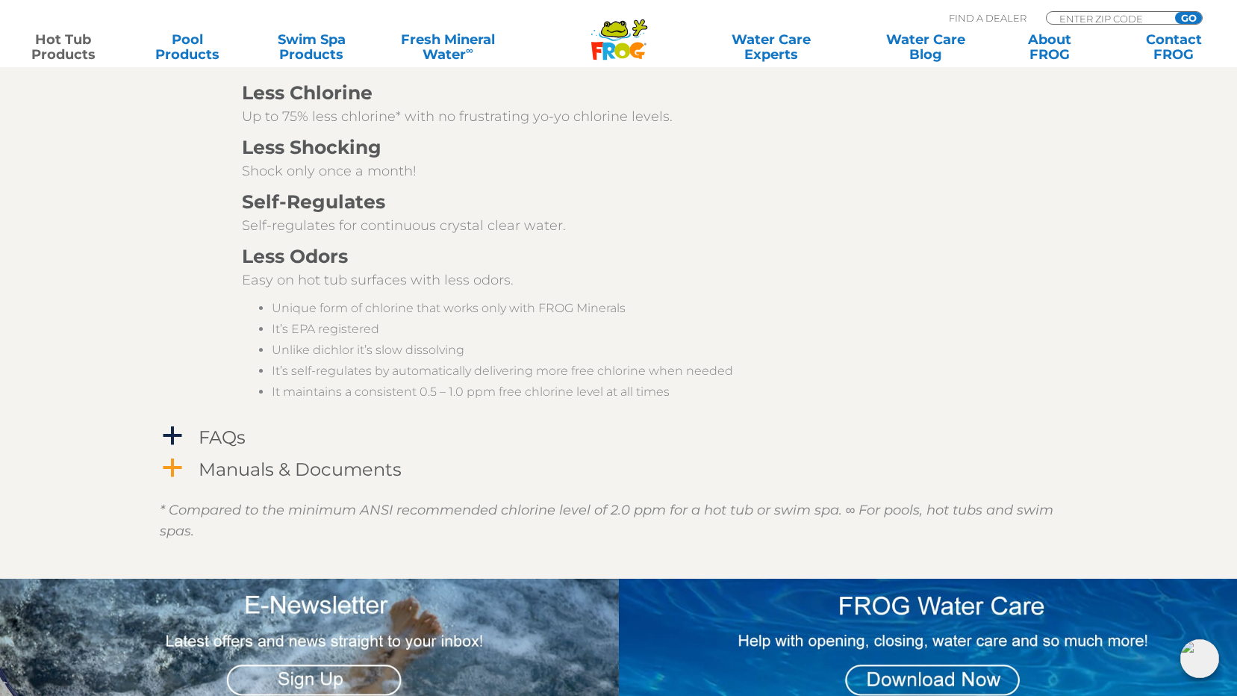
click at [175, 457] on span "a" at bounding box center [172, 468] width 22 height 22
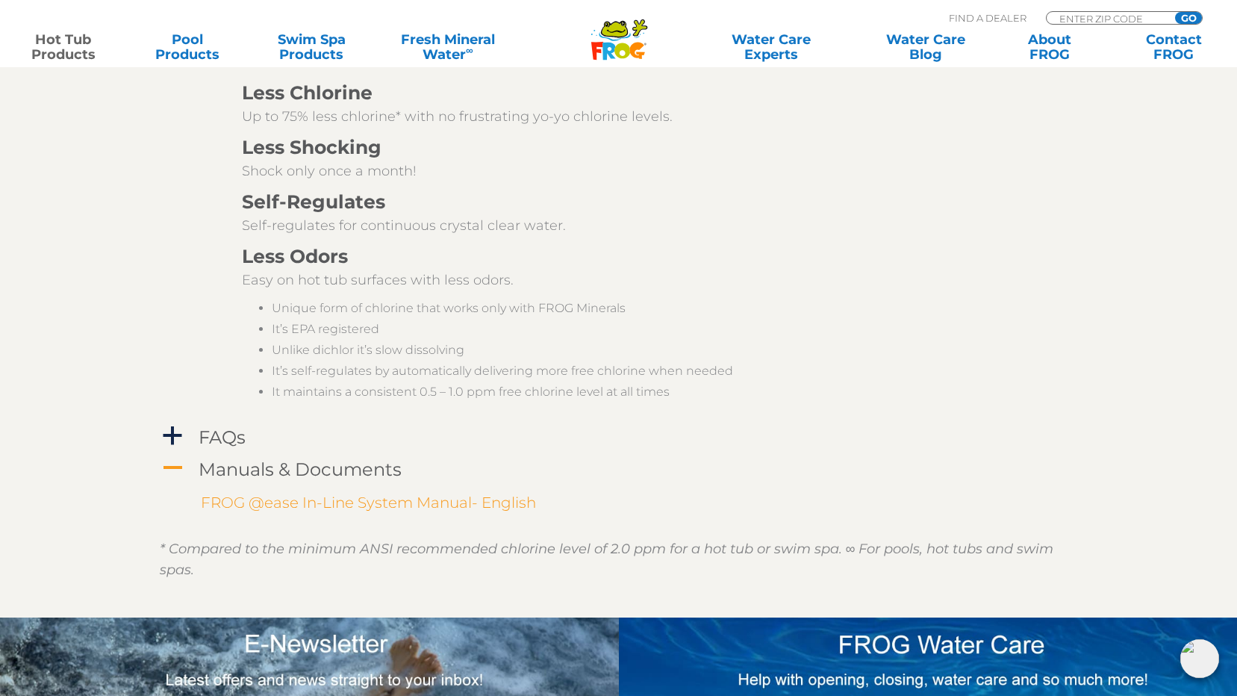
click at [290, 493] on link "FROG @ease In-Line System Manual- English" at bounding box center [368, 502] width 335 height 18
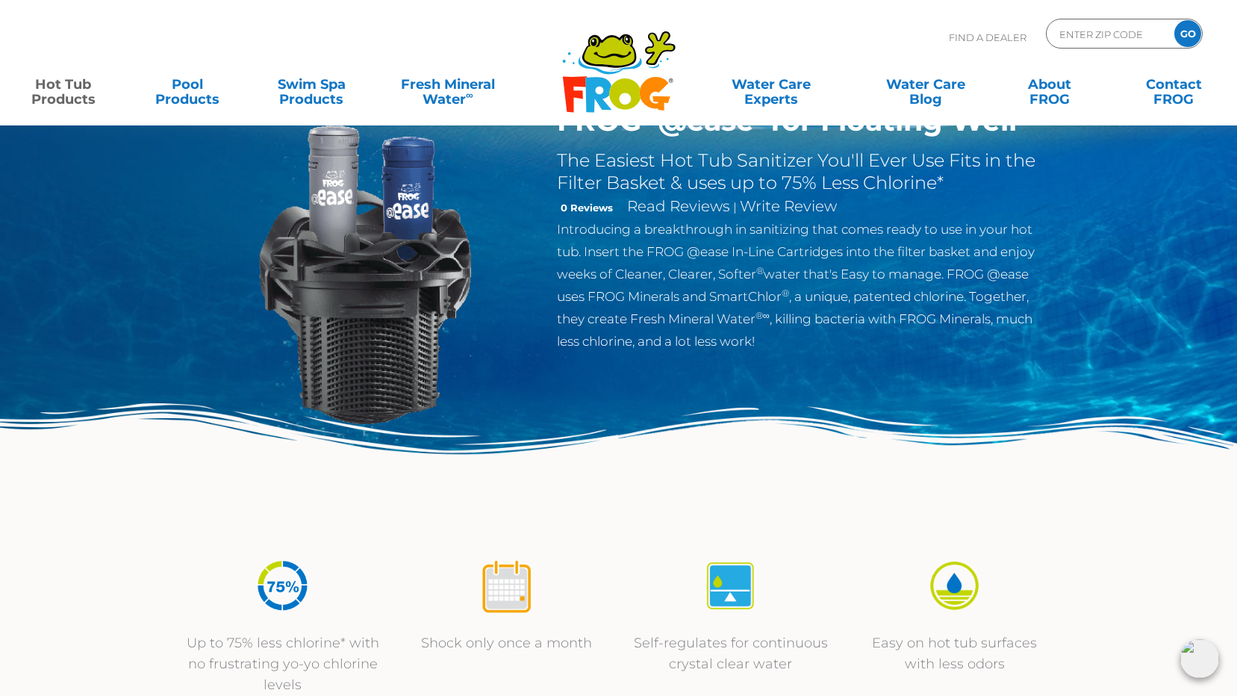
scroll to position [0, 0]
